Goal: Information Seeking & Learning: Learn about a topic

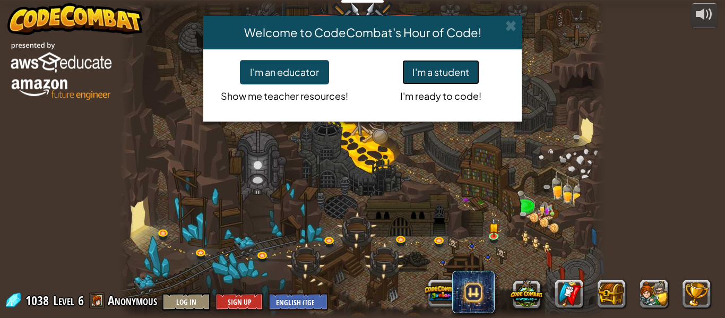
click at [423, 74] on button "I'm a student" at bounding box center [440, 72] width 77 height 24
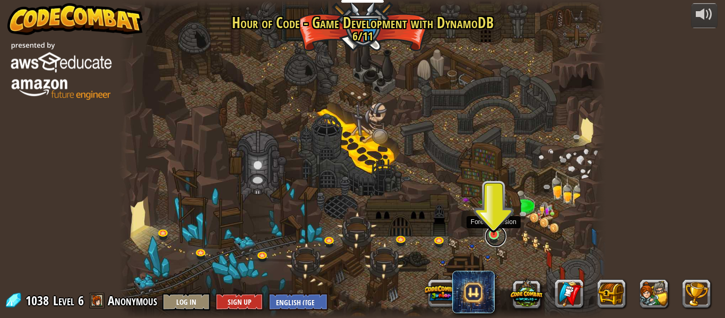
click at [499, 233] on link at bounding box center [495, 236] width 21 height 21
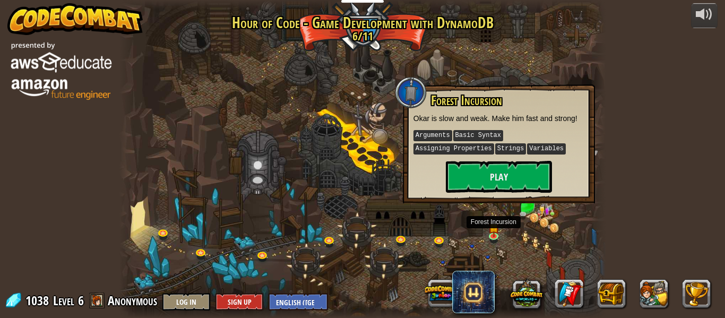
click at [522, 250] on div at bounding box center [362, 159] width 486 height 318
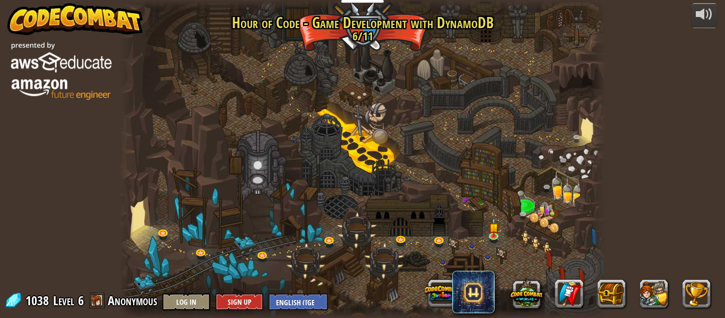
click at [116, 309] on div "1038 Level 6 Anonymous Log In Sign Up English ([GEOGRAPHIC_DATA]) English ([GEO…" at bounding box center [166, 301] width 324 height 19
drag, startPoint x: 113, startPoint y: 306, endPoint x: 151, endPoint y: 306, distance: 38.2
click at [151, 306] on span "Anonymous" at bounding box center [132, 300] width 49 height 17
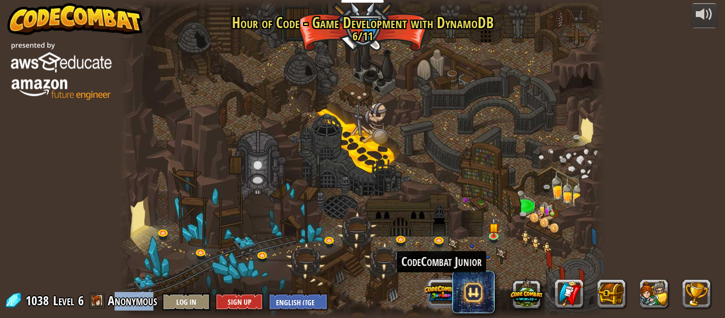
click at [443, 292] on button at bounding box center [441, 292] width 33 height 33
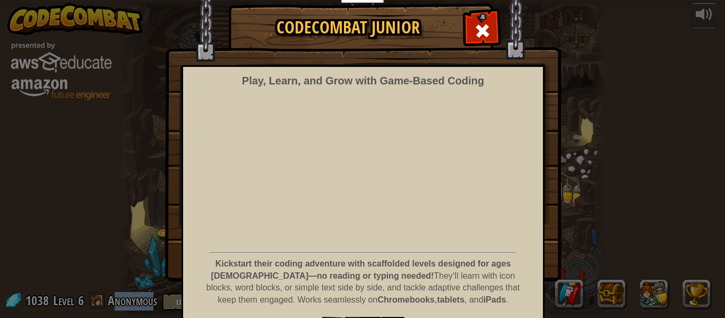
scroll to position [67, 0]
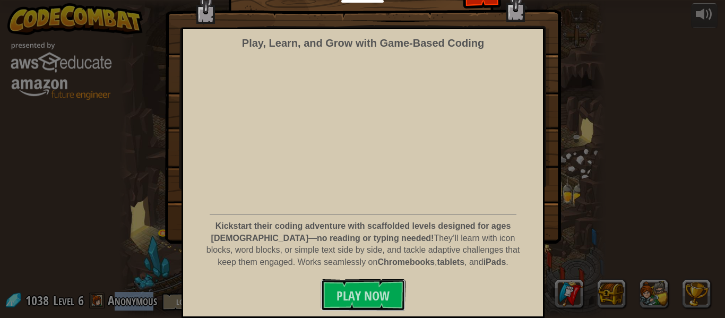
click at [394, 295] on button "Play Now" at bounding box center [362, 295] width 85 height 32
